Goal: Complete application form

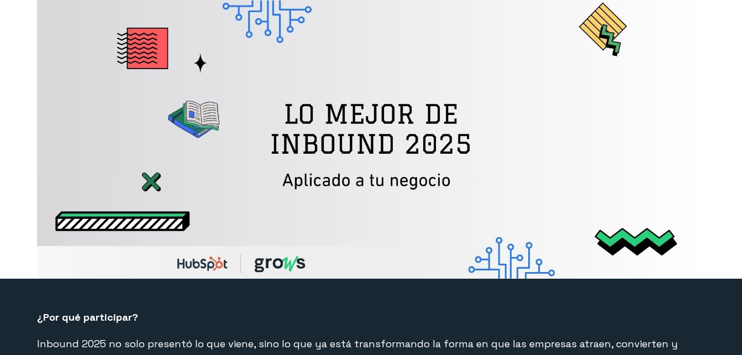
select select "CO"
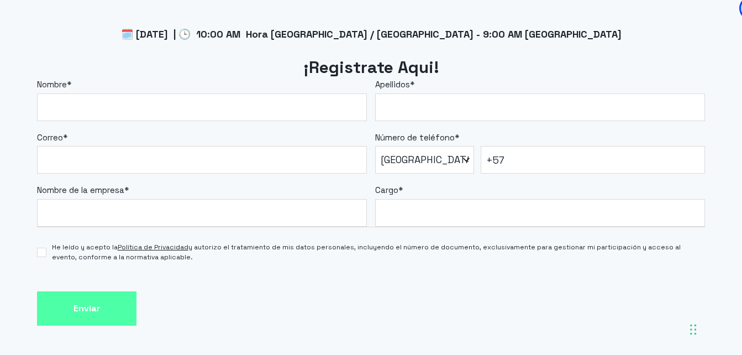
scroll to position [940, 0]
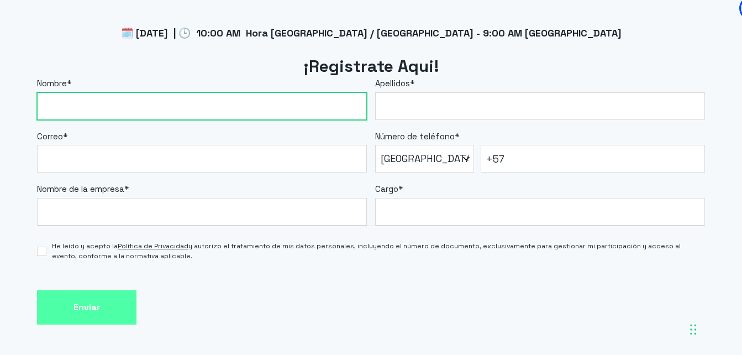
click at [227, 106] on input "Nombre *" at bounding box center [202, 106] width 330 height 28
type input "Yurany"
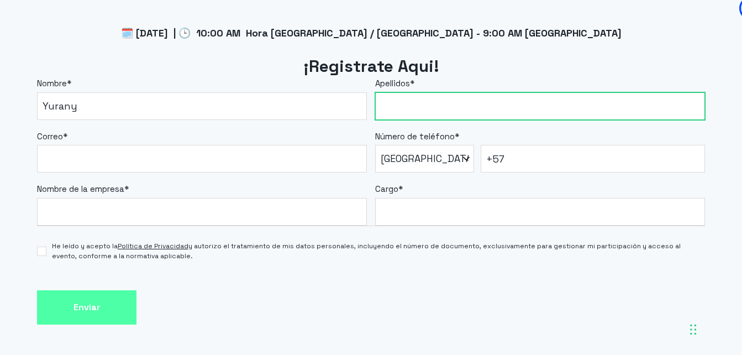
type input "Cortes [PERSON_NAME]"
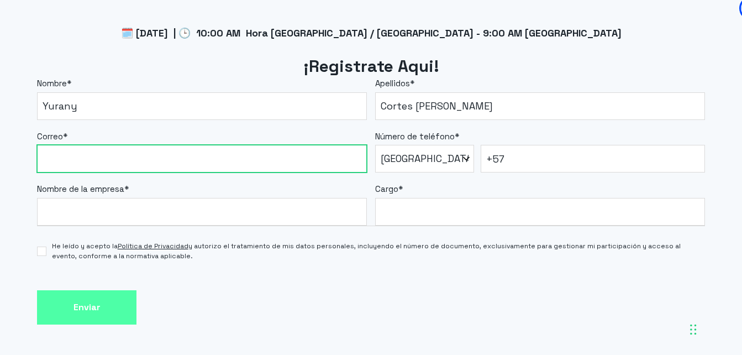
type input "[EMAIL_ADDRESS][DOMAIN_NAME]"
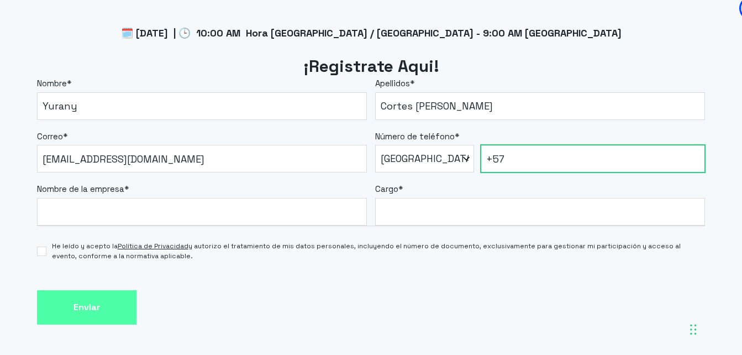
click at [532, 160] on input "+57" at bounding box center [593, 159] width 224 height 28
type input "[PHONE_NUMBER]"
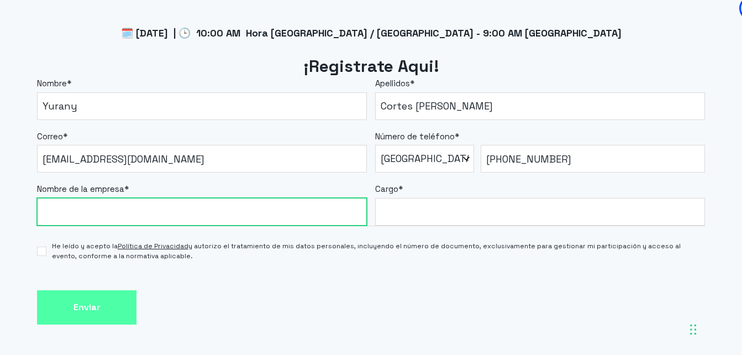
click at [197, 207] on input "Nombre de la empresa *" at bounding box center [202, 212] width 330 height 28
type input "UTB"
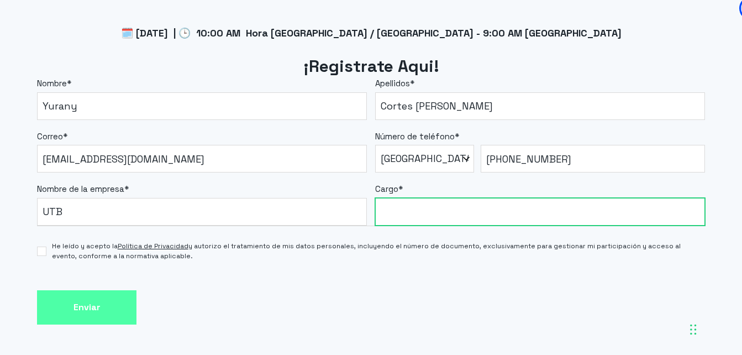
click at [455, 213] on input "Cargo *" at bounding box center [540, 212] width 330 height 28
type input "Jefe de Contact Center"
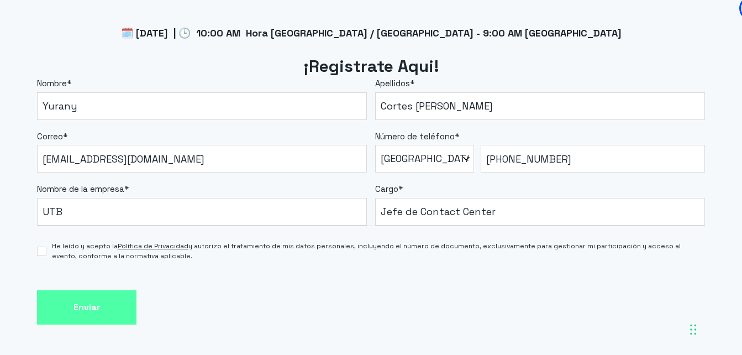
click at [441, 293] on div "Enviar" at bounding box center [371, 307] width 668 height 35
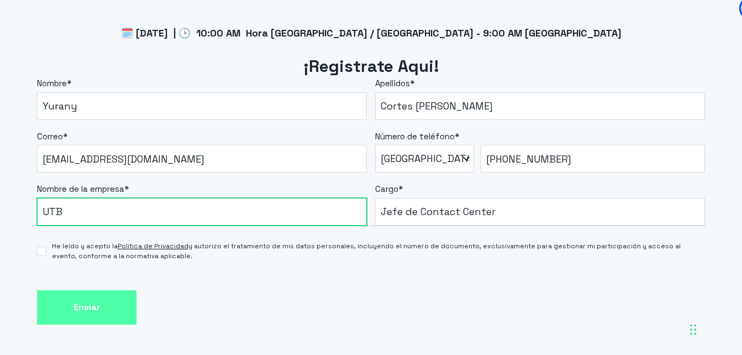
click at [48, 211] on input "UTB" at bounding box center [202, 212] width 330 height 28
type input "[GEOGRAPHIC_DATA][PERSON_NAME]"
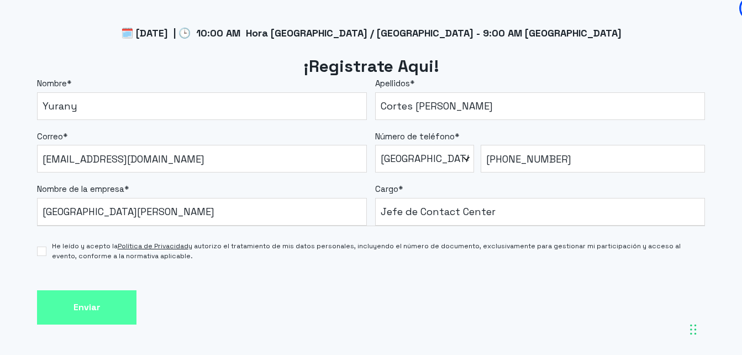
click at [399, 287] on form "Nombre * Yurany Apellidos * Cortes [PERSON_NAME] Correo * [EMAIL_ADDRESS][DOMAI…" at bounding box center [371, 200] width 668 height 247
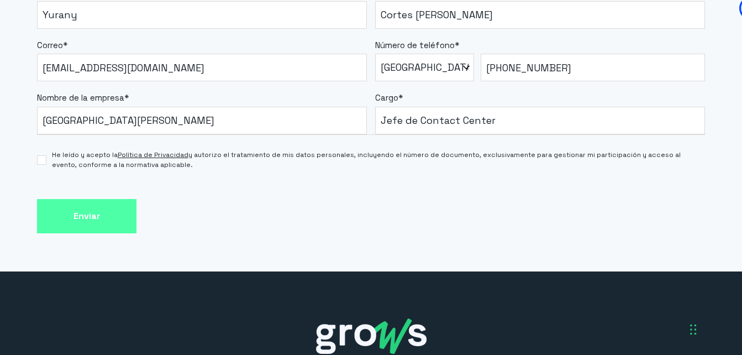
scroll to position [1050, 0]
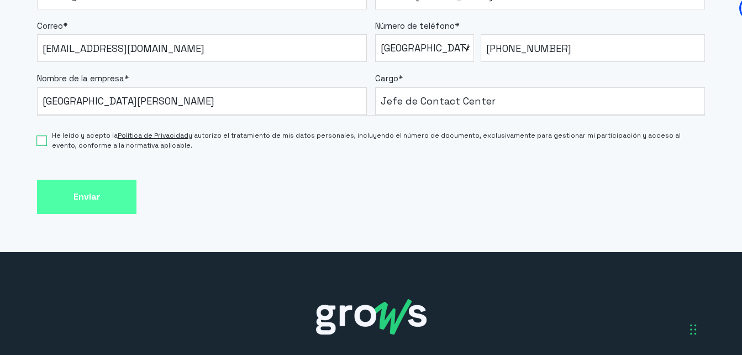
click at [41, 141] on input "He leído y acepto la Política de Privacidad y autorizo el tratamiento de mis da…" at bounding box center [41, 140] width 9 height 9
checkbox input "true"
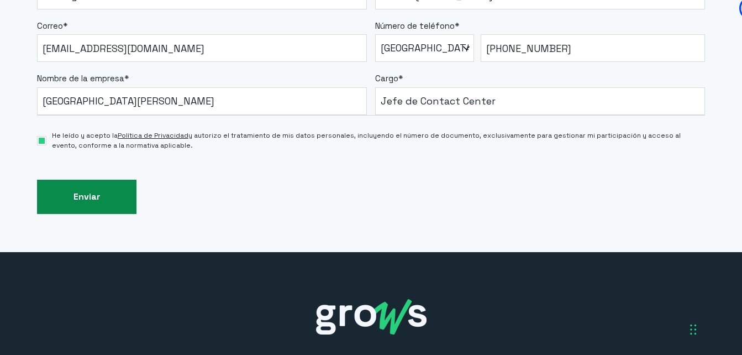
click at [81, 192] on input "Enviar" at bounding box center [86, 197] width 99 height 35
